Goal: Task Accomplishment & Management: Manage account settings

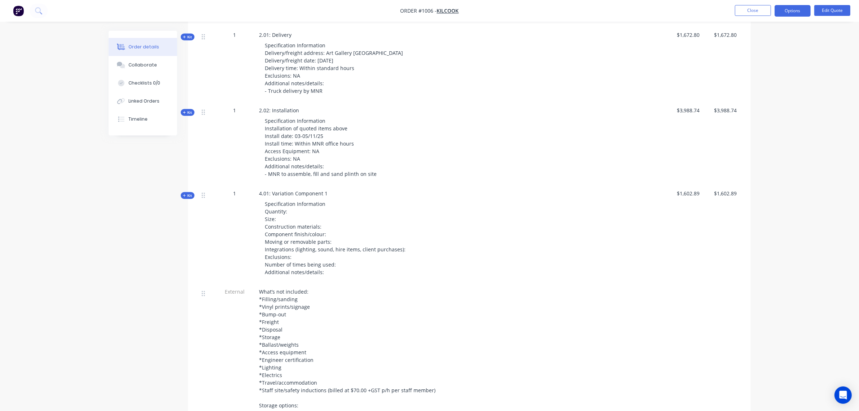
scroll to position [773, 0]
drag, startPoint x: 302, startPoint y: 211, endPoint x: 289, endPoint y: 217, distance: 14.7
click at [300, 213] on div "Specification Information Quantity: Size: Construction materials: Component fin…" at bounding box center [383, 238] width 247 height 82
click at [831, 11] on button "Edit Quote" at bounding box center [833, 10] width 36 height 11
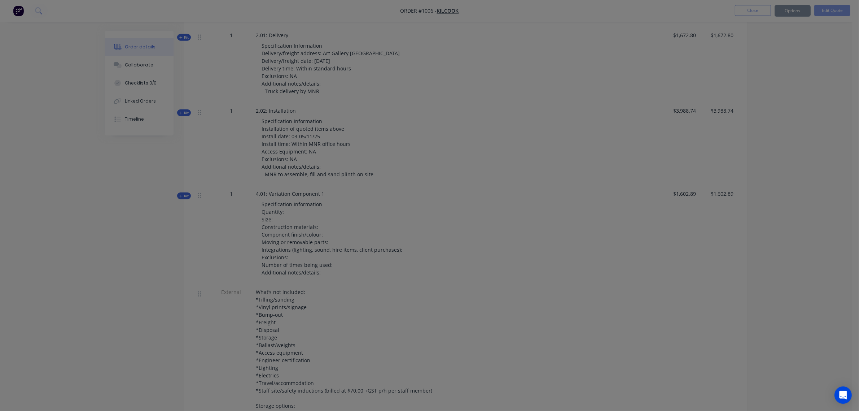
scroll to position [775, 0]
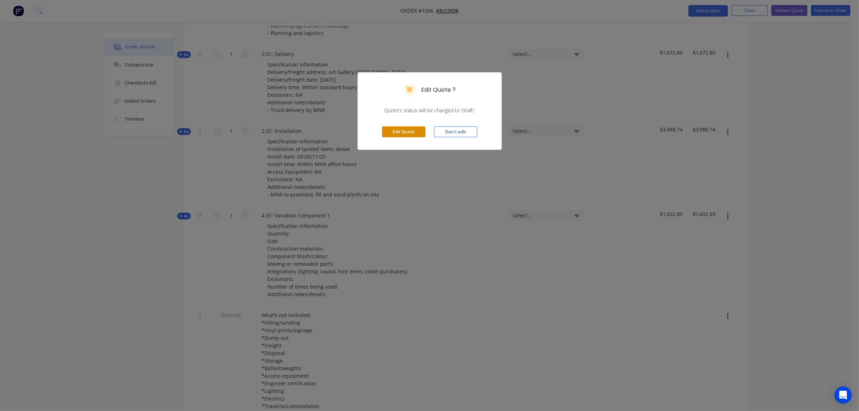
click at [389, 130] on button "Edit Quote" at bounding box center [403, 131] width 43 height 11
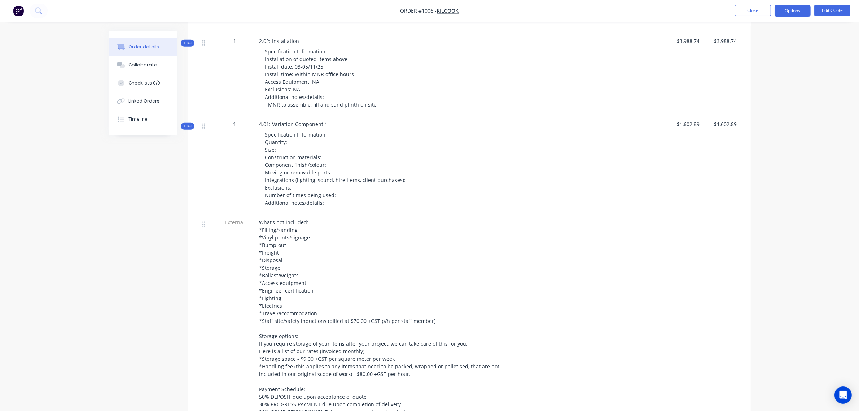
scroll to position [842, 0]
click at [328, 127] on div "4.01: Variation Component 1 Specification Information Quantity: Size: Construct…" at bounding box center [383, 166] width 253 height 98
click at [326, 125] on div "4.01: Variation Component 1 Specification Information Quantity: Size: Construct…" at bounding box center [383, 166] width 253 height 98
click at [325, 123] on span "4.01: Variation Component 1" at bounding box center [294, 124] width 69 height 7
drag, startPoint x: 326, startPoint y: 123, endPoint x: 321, endPoint y: 124, distance: 4.5
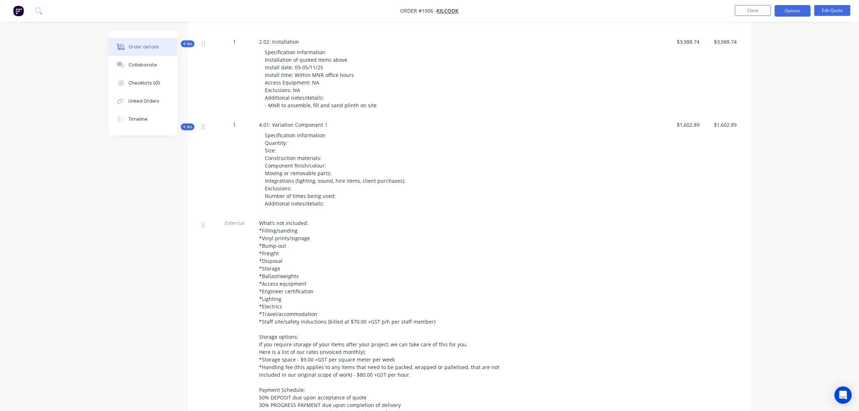
click at [321, 124] on span "4.01: Variation Component 1" at bounding box center [294, 124] width 69 height 7
click at [328, 124] on div "4.01: Variation Component 1 Specification Information Quantity: Size: Construct…" at bounding box center [383, 166] width 253 height 98
click at [323, 123] on span "4.01: Variation Component 1" at bounding box center [294, 124] width 69 height 7
click at [324, 123] on span "4.01: Variation Component 1" at bounding box center [294, 124] width 69 height 7
click at [829, 6] on button "Edit Quote" at bounding box center [833, 10] width 36 height 11
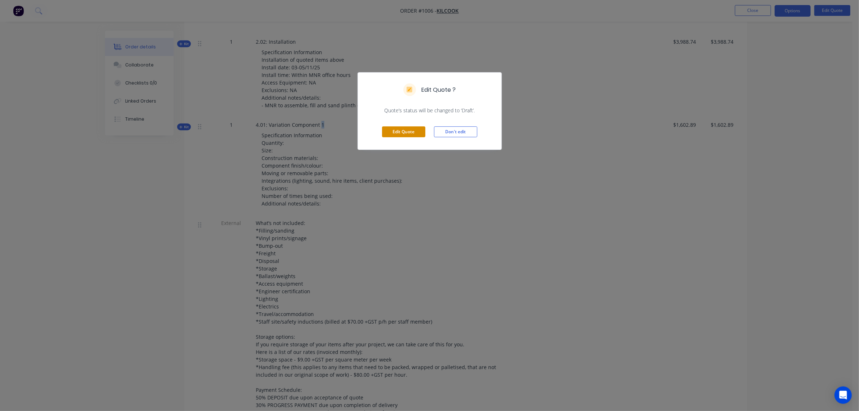
click at [397, 131] on button "Edit Quote" at bounding box center [403, 131] width 43 height 11
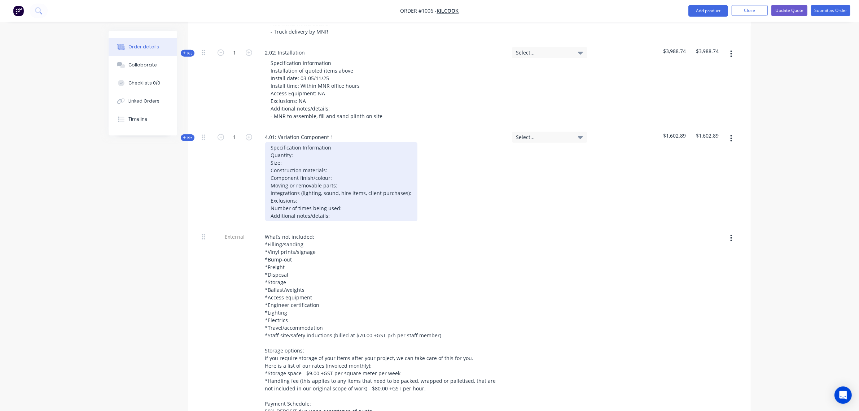
scroll to position [872, 0]
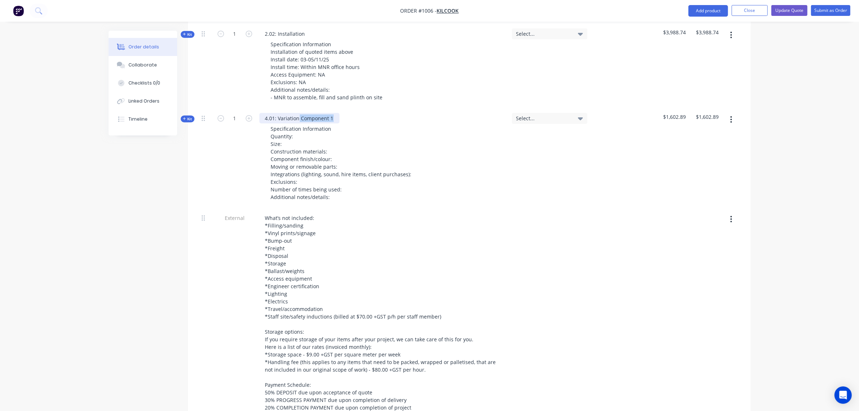
drag, startPoint x: 336, startPoint y: 105, endPoint x: 299, endPoint y: 108, distance: 37.6
click at [299, 113] on div "4.01: Variation Component 1" at bounding box center [300, 118] width 80 height 10
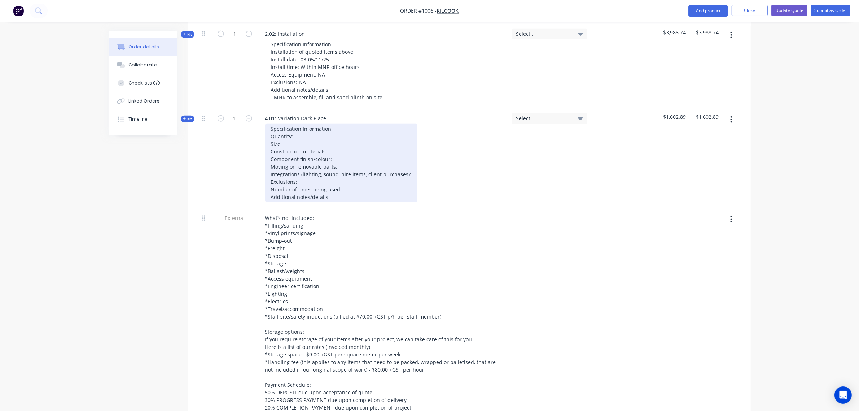
click at [313, 126] on div "Specification Information Quantity: Size: Construction materials: Component fin…" at bounding box center [341, 162] width 152 height 79
click at [293, 132] on div "Specification Information Quantity: 1 Size: Construction materials: Component f…" at bounding box center [341, 162] width 152 height 79
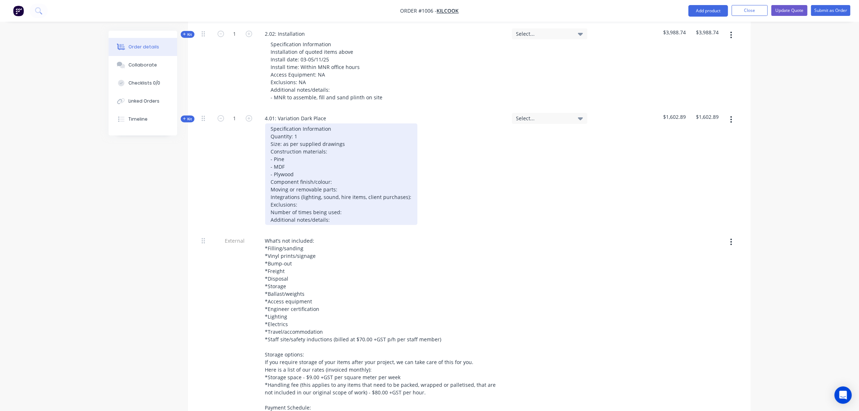
click at [339, 168] on div "Specification Information Quantity: 1 Size: as per supplied drawings Constructi…" at bounding box center [341, 173] width 152 height 101
click at [339, 172] on div "Specification Information Quantity: 1 Size: as per supplied drawings Constructi…" at bounding box center [341, 173] width 152 height 101
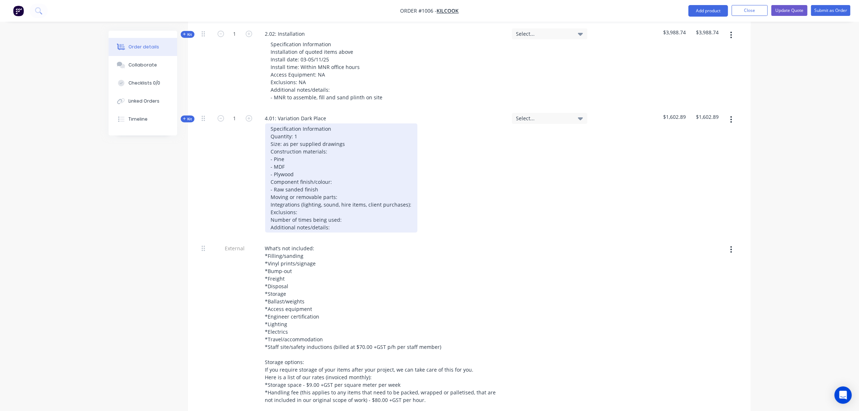
click at [341, 185] on div "Specification Information Quantity: 1 Size: as per supplied drawings Constructi…" at bounding box center [341, 177] width 152 height 109
click at [409, 193] on div "Specification Information Quantity: 1 Size: as per supplied drawings Constructi…" at bounding box center [341, 177] width 152 height 109
click at [329, 199] on div "Specification Information Quantity: 1 Size: as per supplied drawings Constructi…" at bounding box center [345, 177] width 161 height 109
click at [344, 208] on div "Specification Information Quantity: 1 Size: as per supplied drawings Constructi…" at bounding box center [345, 177] width 161 height 109
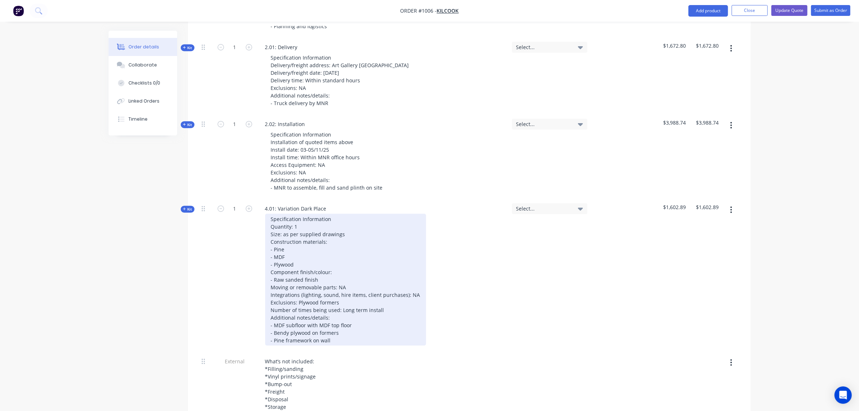
scroll to position [782, 0]
drag, startPoint x: 302, startPoint y: 268, endPoint x: 286, endPoint y: 269, distance: 15.9
click at [286, 269] on div "Specification Information Quantity: 1 Size: as per supplied drawings Constructi…" at bounding box center [345, 279] width 161 height 132
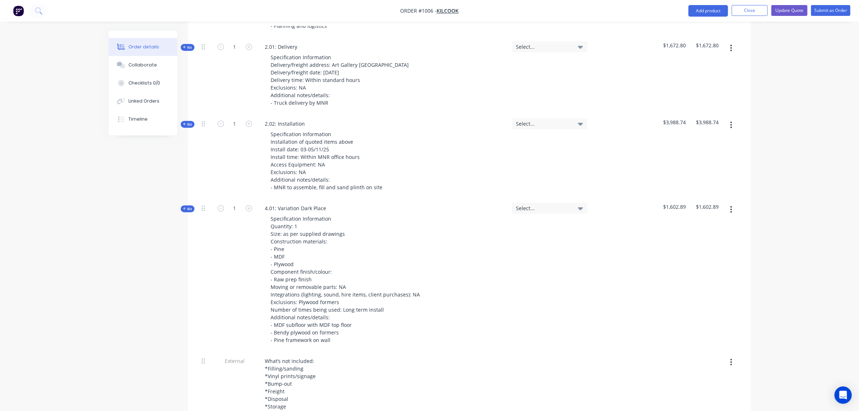
click at [191, 203] on div "Qty Tracking Category Cost Markup Price Total External Key dates for your proje…" at bounding box center [469, 64] width 563 height 1044
click at [190, 206] on span "Kit" at bounding box center [187, 208] width 9 height 5
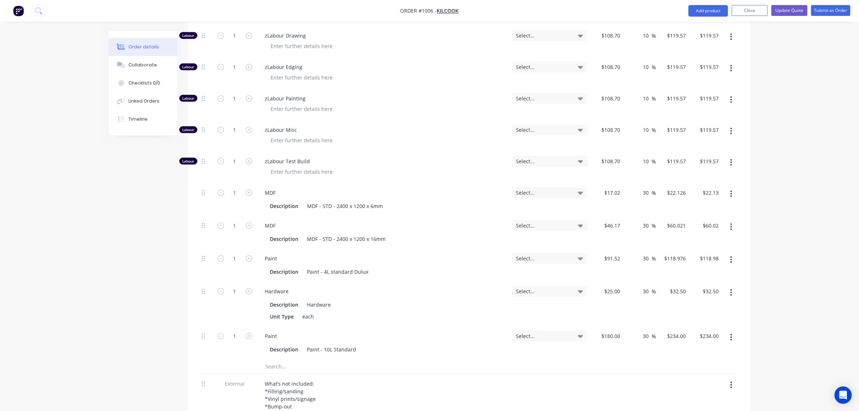
scroll to position [1233, 0]
click at [234, 220] on input "1" at bounding box center [235, 225] width 19 height 11
type input "14"
type input "$840.29"
click at [228, 253] on input "1" at bounding box center [235, 258] width 19 height 11
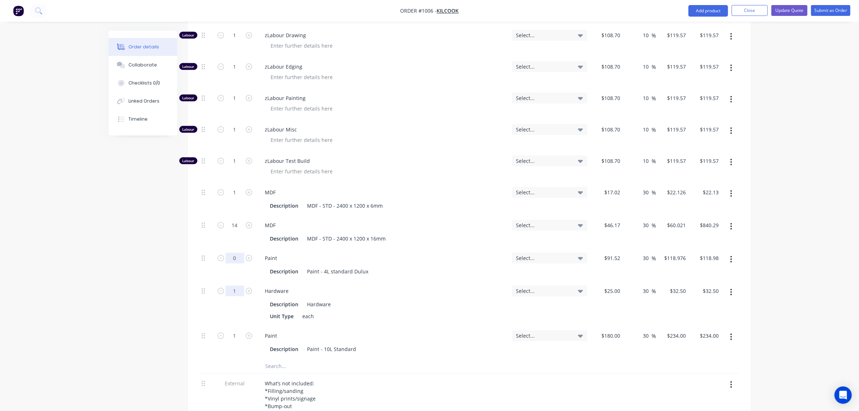
type input "0"
type input "$0.00"
type input "5"
type input "$162.50"
click at [234, 330] on input "1" at bounding box center [235, 335] width 19 height 11
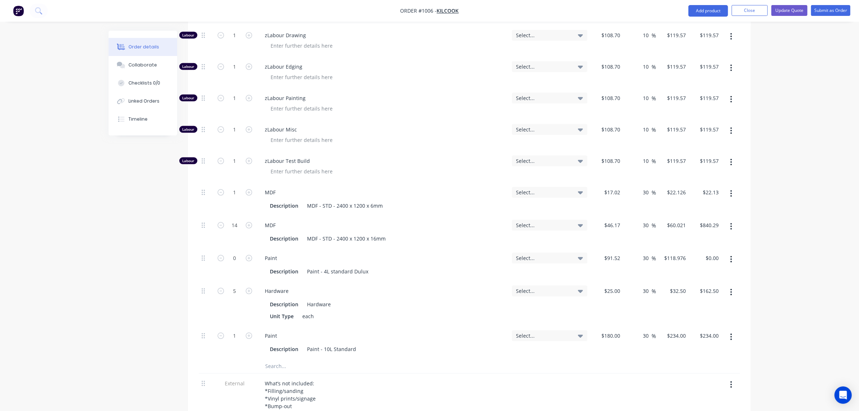
click at [268, 359] on input "text" at bounding box center [337, 366] width 144 height 14
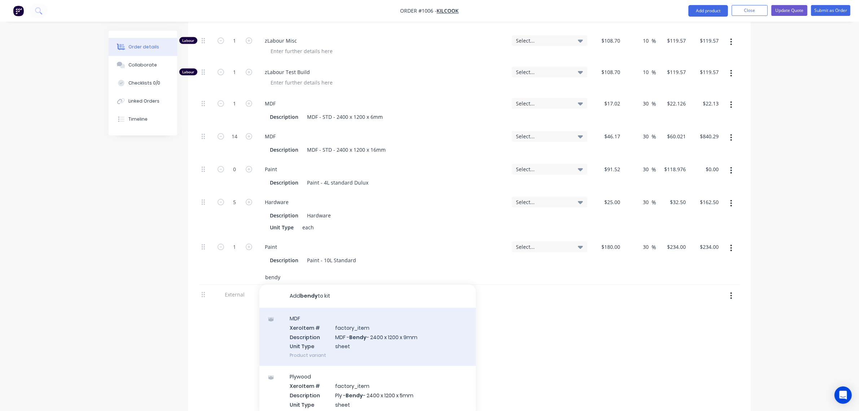
scroll to position [1323, 0]
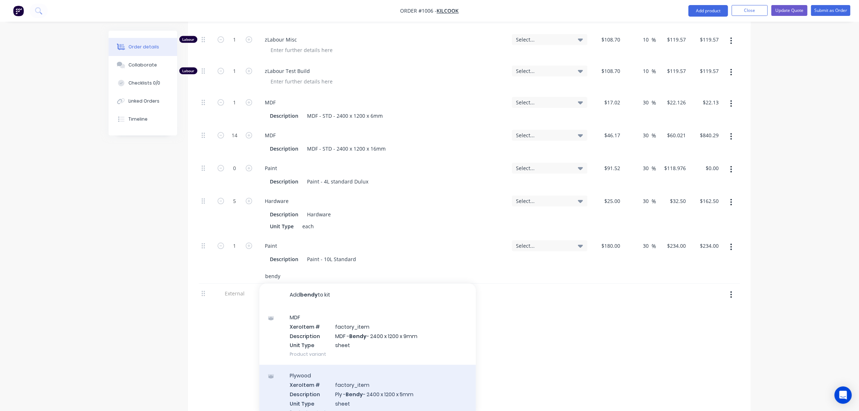
type input "bendy"
click at [356, 378] on div "Plywood Xero Item # factory_item Description Ply - Bendy - 2400 x 1200 x 5mm Un…" at bounding box center [368, 394] width 217 height 58
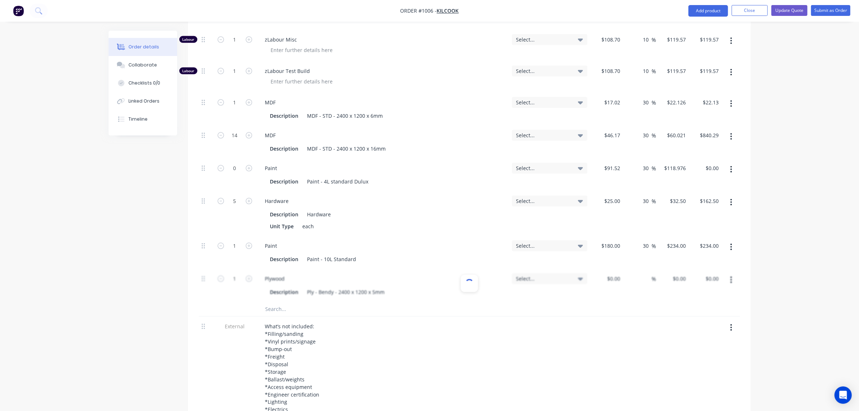
type input "$82.80"
type input "30"
type input "$107.64"
click at [531, 275] on span "Select..." at bounding box center [544, 279] width 55 height 8
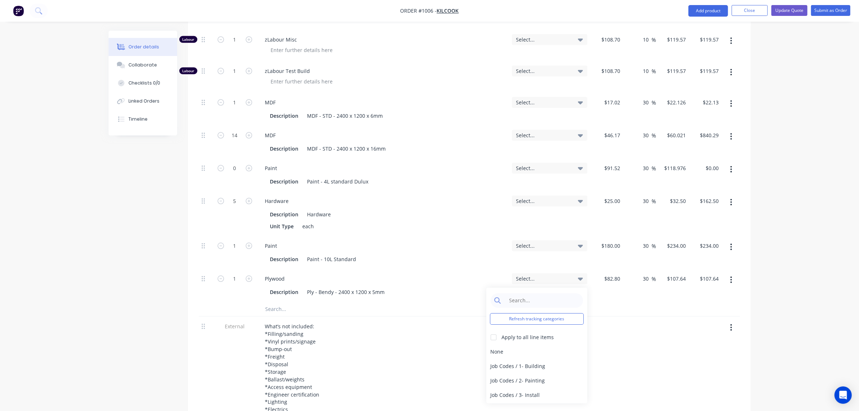
click at [464, 273] on div "Plywood" at bounding box center [383, 278] width 247 height 10
click at [230, 273] on input "1" at bounding box center [235, 278] width 19 height 11
type input "3"
type input "$322.92"
click at [239, 257] on div "1" at bounding box center [234, 252] width 43 height 33
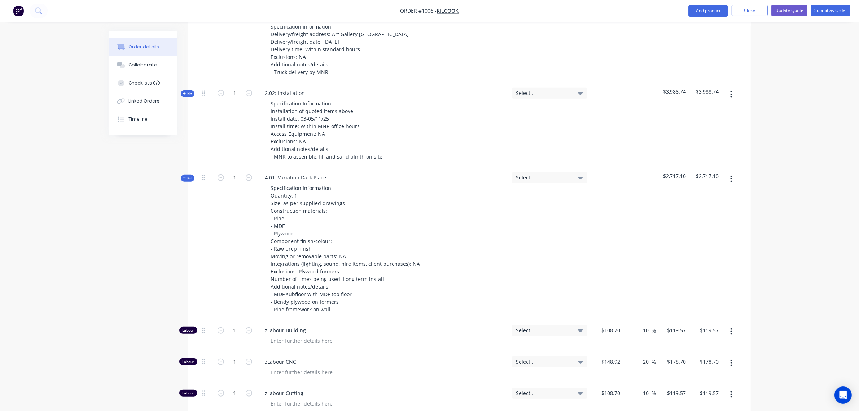
scroll to position [812, 0]
click at [187, 176] on span "Kit" at bounding box center [187, 178] width 9 height 5
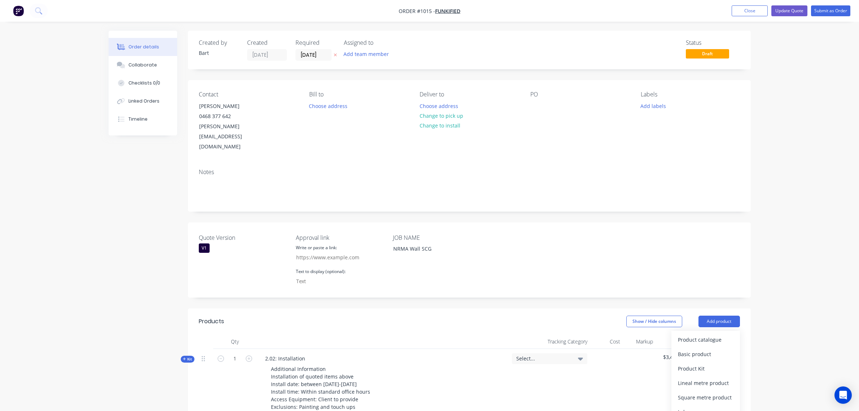
scroll to position [180, 0]
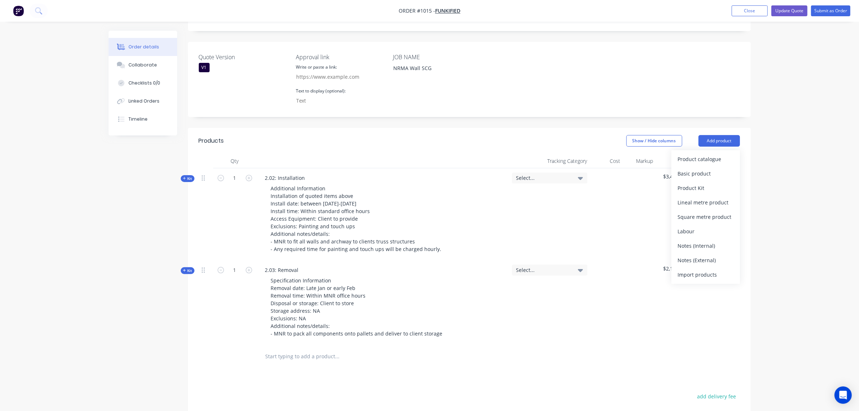
click at [528, 98] on div "Created by Bart Created 02/10/25 Required 02/10/25 Assigned to Add team member …" at bounding box center [469, 203] width 563 height 706
click at [711, 135] on button "Add product" at bounding box center [720, 141] width 42 height 12
drag, startPoint x: 698, startPoint y: 239, endPoint x: 722, endPoint y: 150, distance: 92.5
click at [698, 255] on div "Notes (External)" at bounding box center [706, 260] width 56 height 10
click at [719, 135] on button "Add product" at bounding box center [720, 141] width 42 height 12
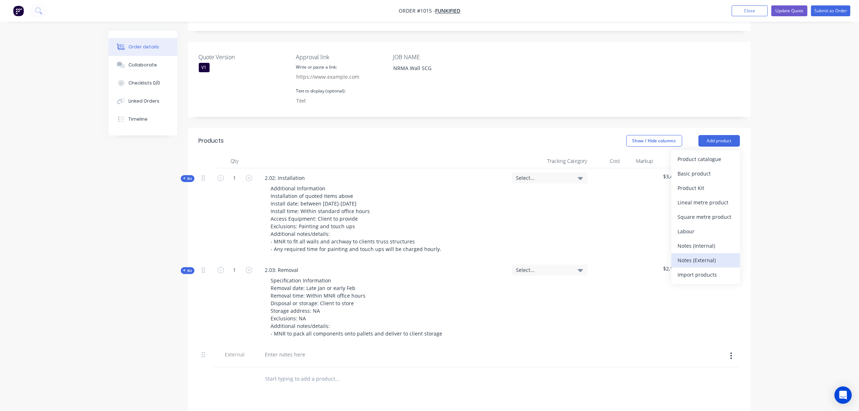
click at [704, 255] on div "Notes (External)" at bounding box center [706, 260] width 56 height 10
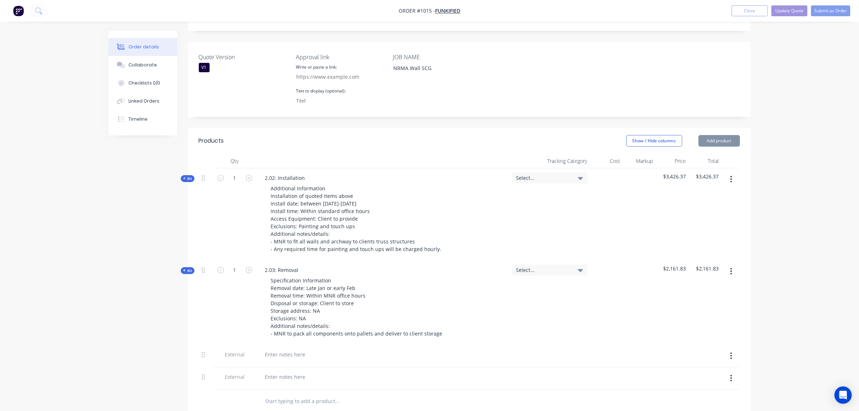
scroll to position [182, 0]
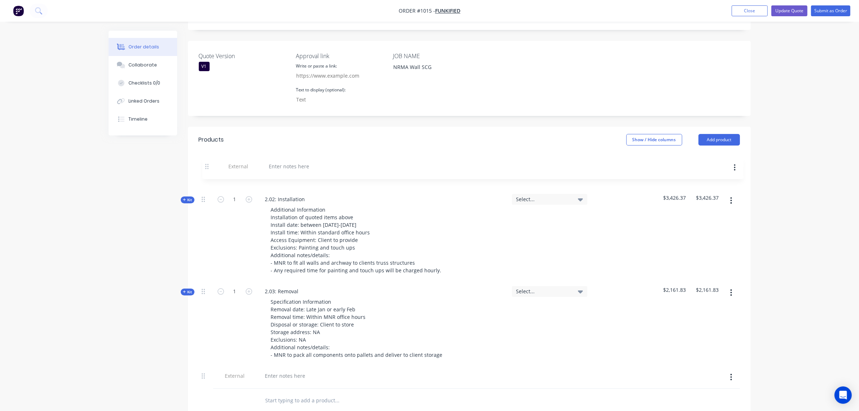
drag, startPoint x: 205, startPoint y: 338, endPoint x: 208, endPoint y: 167, distance: 170.8
click at [208, 167] on div "Kit 1 2.02: Installation Additional Information Installation of quoted items ab…" at bounding box center [469, 277] width 541 height 221
click at [307, 171] on div at bounding box center [286, 176] width 52 height 10
paste div
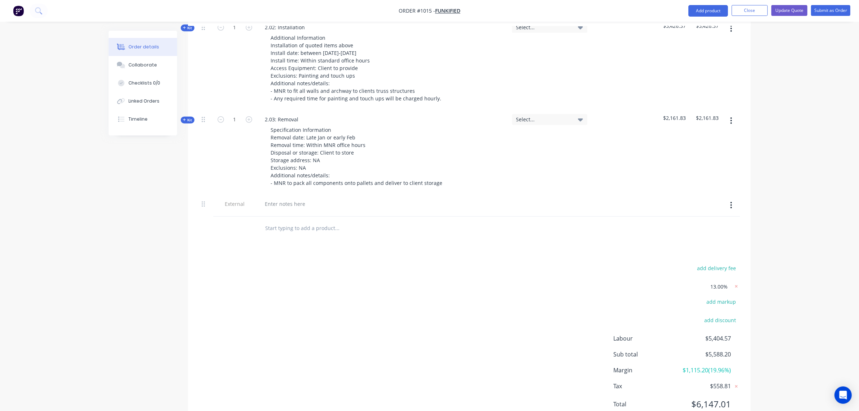
scroll to position [491, 0]
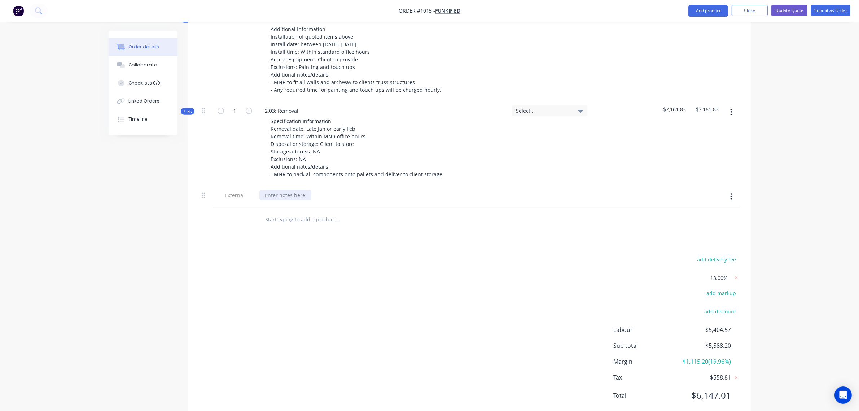
click at [280, 190] on div at bounding box center [286, 195] width 52 height 10
paste div
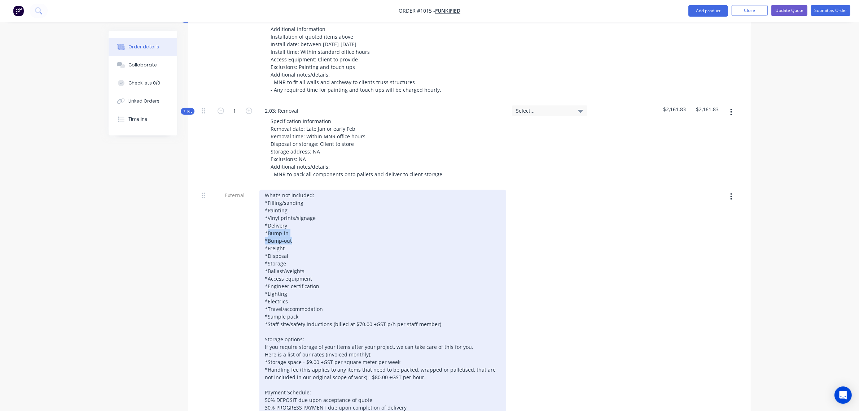
drag, startPoint x: 291, startPoint y: 219, endPoint x: 266, endPoint y: 210, distance: 26.4
click at [266, 210] on div "What’s not included: *Filling/sanding *Painting *Vinyl prints/signage *Delivery…" at bounding box center [383, 305] width 247 height 230
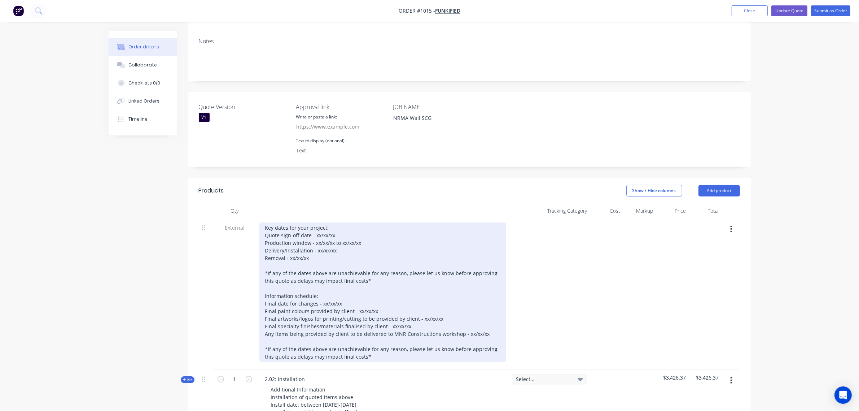
scroll to position [130, 0]
drag, startPoint x: 333, startPoint y: 214, endPoint x: 316, endPoint y: 216, distance: 17.4
click at [316, 223] on div "Key dates for your project: Quote sign-off date - xx/xx/xx Production window - …" at bounding box center [383, 292] width 247 height 139
drag, startPoint x: 362, startPoint y: 223, endPoint x: 314, endPoint y: 221, distance: 47.7
click at [314, 223] on div "Key dates for your project: Quote sign-off date - 17/10/25 Production window - …" at bounding box center [383, 292] width 247 height 139
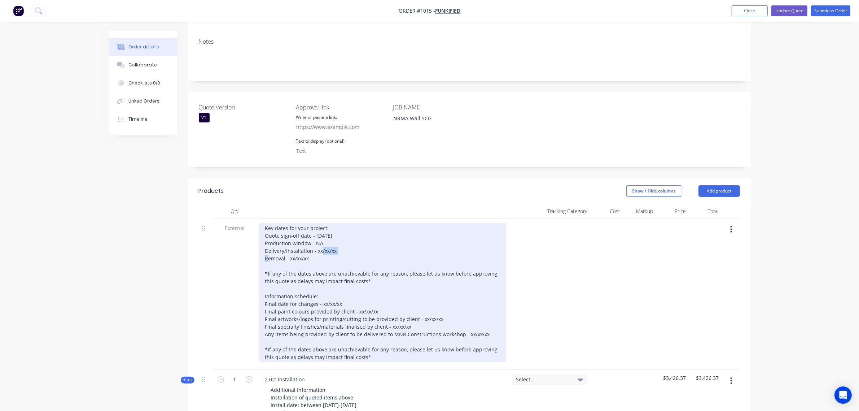
drag, startPoint x: 338, startPoint y: 230, endPoint x: 316, endPoint y: 233, distance: 21.5
click at [316, 233] on div "Key dates for your project: Quote sign-off date - 17/10/25 Production window - …" at bounding box center [383, 292] width 247 height 139
